Goal: Information Seeking & Learning: Check status

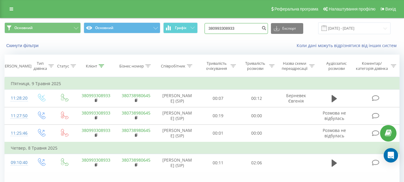
click at [260, 30] on input "380993308933" at bounding box center [236, 28] width 63 height 11
click at [207, 27] on div "Основний Основний Графік 380993308933 Експорт .csv .xls .xlsx 09.02.2025 - 09.0…" at bounding box center [201, 28] width 395 height 12
paste input "+38050940229"
click at [218, 28] on input "+380509402293" at bounding box center [236, 28] width 63 height 11
click at [217, 28] on input "+380509402293" at bounding box center [236, 28] width 63 height 11
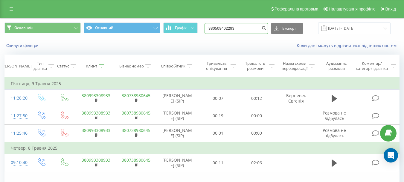
type input "380509402293"
